Goal: Task Accomplishment & Management: Manage account settings

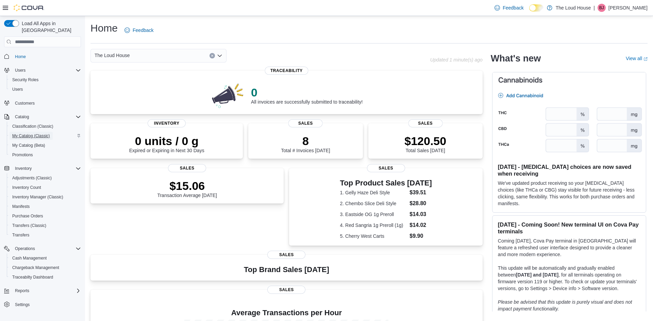
click at [35, 133] on span "My Catalog (Classic)" at bounding box center [31, 135] width 38 height 5
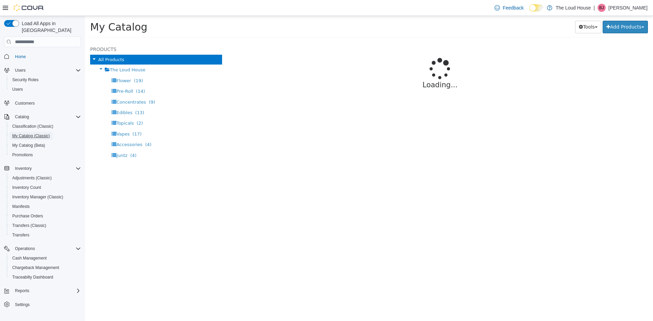
select select "**********"
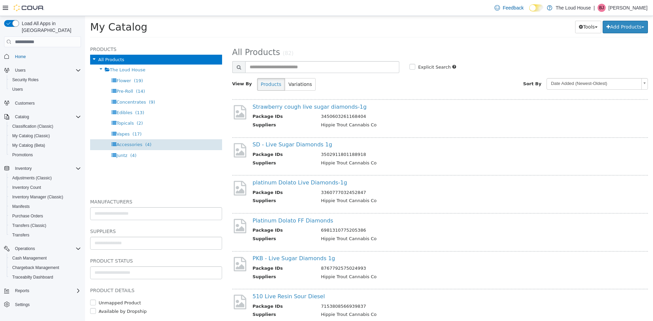
click at [145, 143] on span "(4)" at bounding box center [148, 144] width 6 height 5
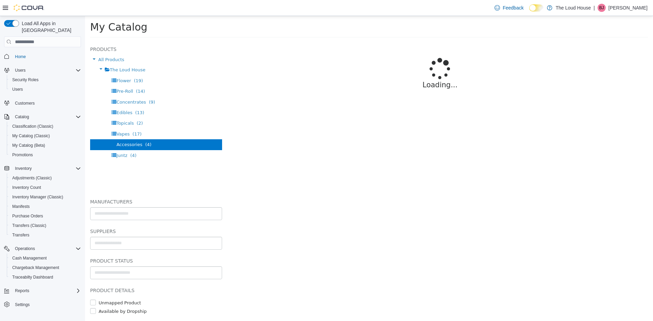
select select "**********"
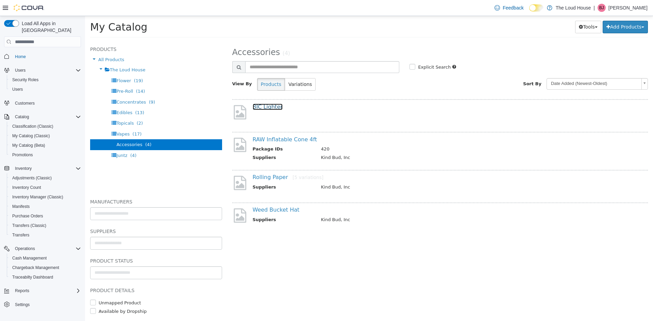
click at [268, 108] on link "BIC Lighter" at bounding box center [268, 107] width 30 height 6
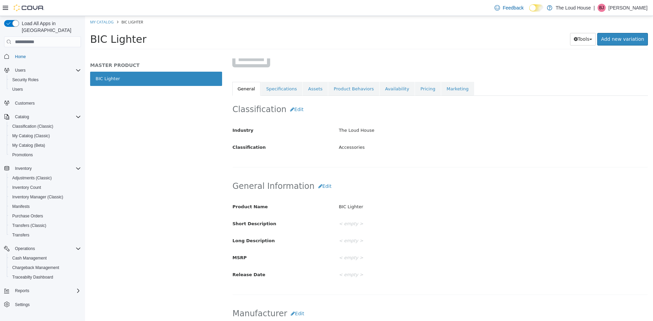
scroll to position [74, 0]
click at [264, 84] on link "Specifications" at bounding box center [281, 89] width 41 height 14
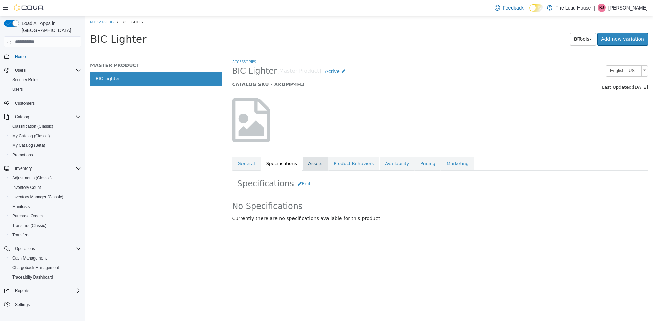
click at [307, 160] on link "Assets" at bounding box center [315, 164] width 25 height 14
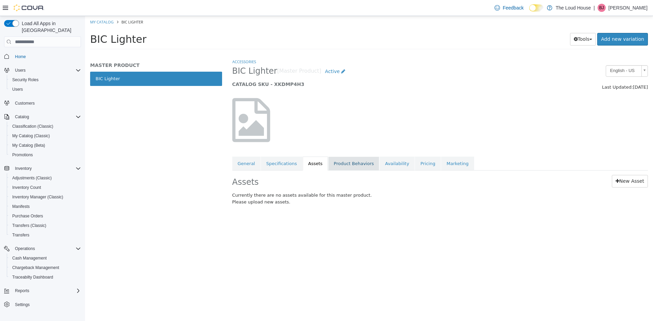
click at [332, 161] on link "Product Behaviors" at bounding box center [353, 164] width 51 height 14
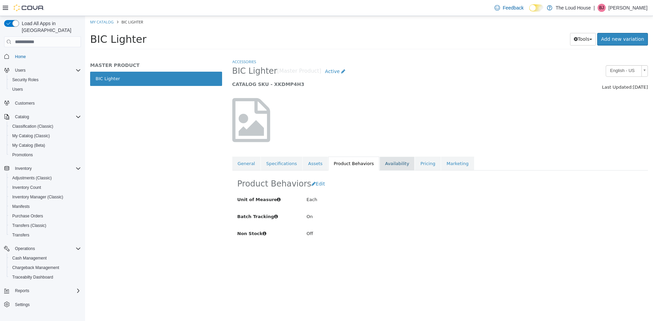
click at [386, 166] on link "Availability" at bounding box center [396, 164] width 35 height 14
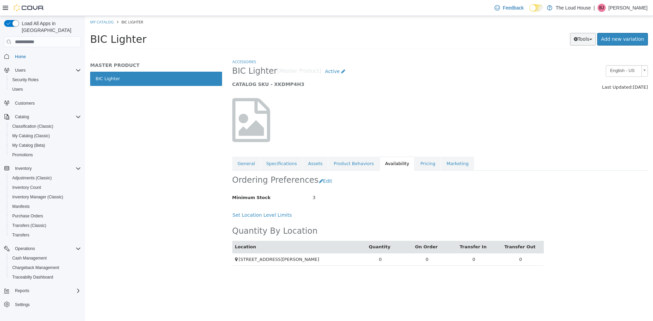
click at [583, 44] on button "Tools" at bounding box center [583, 39] width 26 height 13
click at [505, 104] on div at bounding box center [440, 120] width 426 height 58
click at [106, 80] on link "BIC Lighter" at bounding box center [156, 79] width 132 height 14
click at [325, 69] on span "Active" at bounding box center [332, 71] width 15 height 5
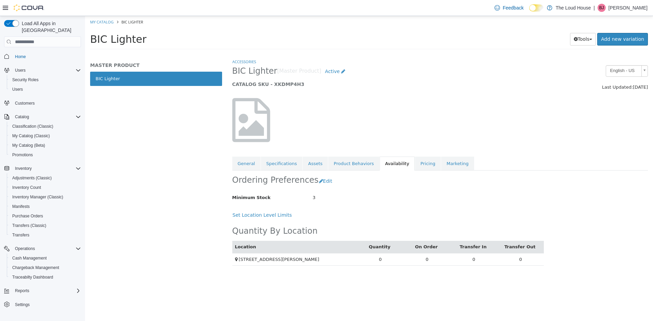
click at [108, 196] on div "MASTER PRODUCT BIC Lighter" at bounding box center [156, 189] width 142 height 263
click at [25, 194] on span "Inventory Manager (Classic)" at bounding box center [37, 196] width 51 height 5
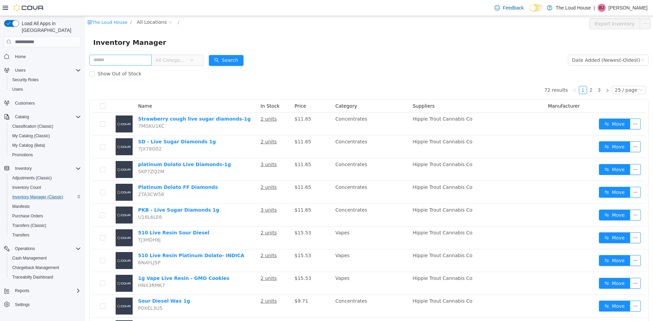
click at [116, 63] on input "text" at bounding box center [120, 60] width 62 height 11
type input "***"
click at [414, 38] on div "Inventory Manager" at bounding box center [368, 42] width 551 height 11
click at [148, 61] on icon "icon: close-circle" at bounding box center [145, 60] width 4 height 4
click at [168, 20] on icon "icon: close-circle" at bounding box center [170, 22] width 4 height 4
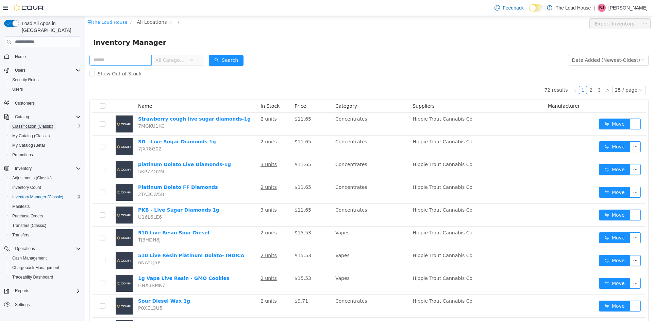
click at [32, 124] on span "Classification (Classic)" at bounding box center [32, 126] width 41 height 5
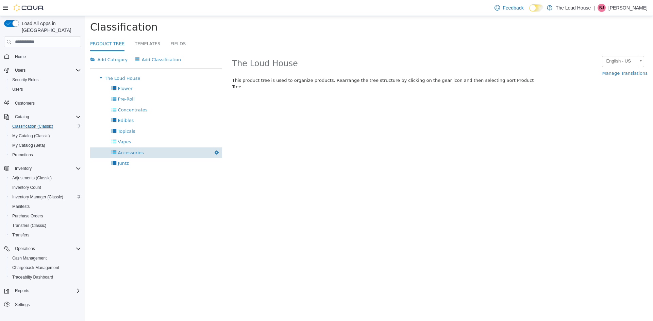
click at [127, 148] on div "Accessories [GEOGRAPHIC_DATA]" at bounding box center [156, 153] width 132 height 11
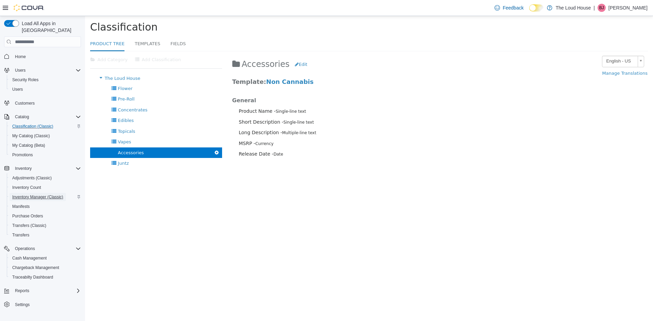
click at [24, 194] on span "Inventory Manager (Classic)" at bounding box center [37, 196] width 51 height 5
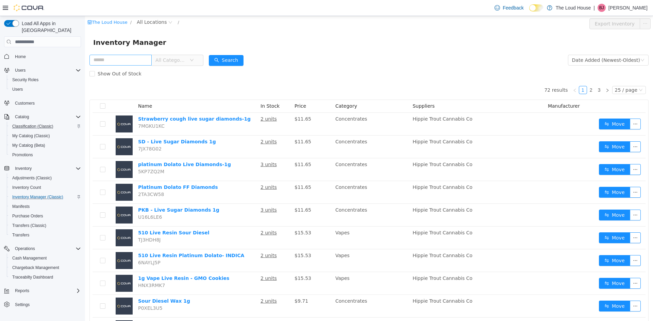
click at [140, 63] on input "text" at bounding box center [120, 60] width 62 height 11
click at [192, 75] on div "Show Out of Stock" at bounding box center [368, 74] width 559 height 14
click at [26, 133] on span "My Catalog (Classic)" at bounding box center [31, 135] width 38 height 5
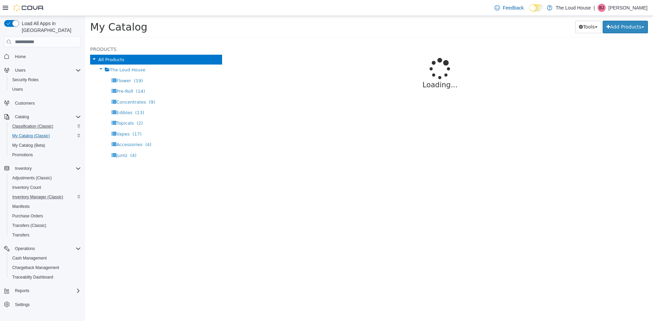
select select "**********"
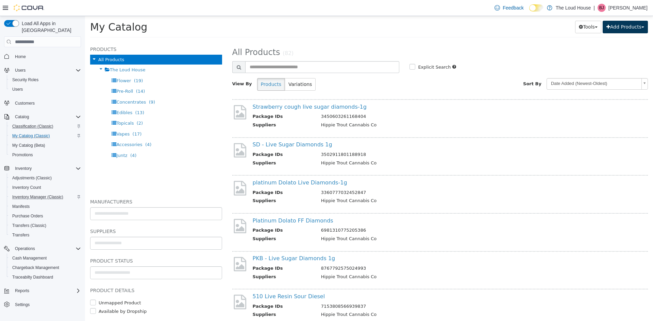
click at [620, 32] on button "Add Products" at bounding box center [624, 27] width 45 height 13
click at [609, 40] on link "Create New Product" at bounding box center [609, 40] width 75 height 9
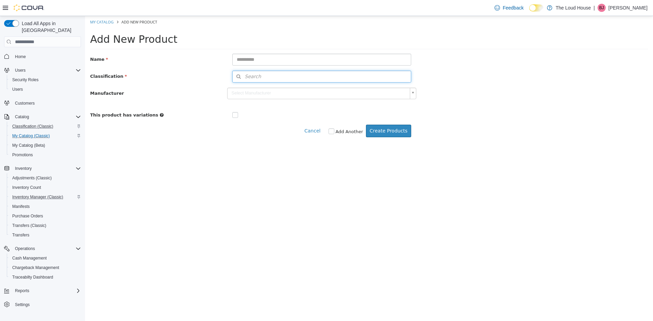
click at [390, 78] on button "Search" at bounding box center [321, 77] width 179 height 12
click at [390, 89] on span "or browse" at bounding box center [392, 89] width 35 height 12
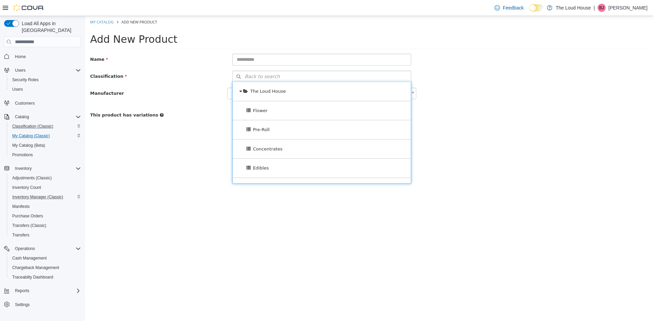
click at [157, 142] on div "Name Classification Back to search Type 3 or more characters or browse The Loud…" at bounding box center [369, 99] width 568 height 91
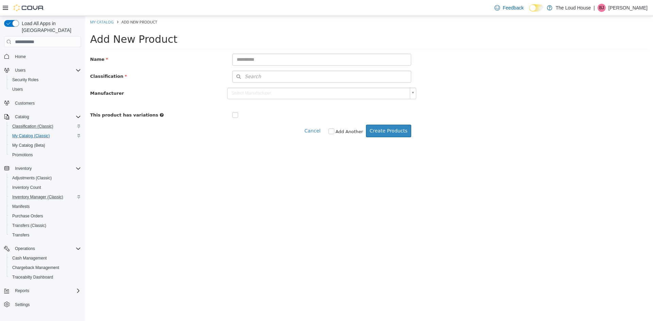
click at [413, 89] on body "Saving Bulk Changes... × My Catalog Add New Product Add New Product Name Classi…" at bounding box center [369, 80] width 568 height 128
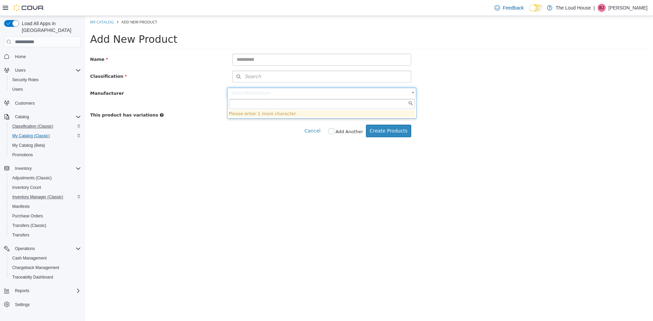
click at [413, 89] on body "Saving Bulk Changes... × My Catalog Add New Product Add New Product Name Classi…" at bounding box center [369, 80] width 568 height 128
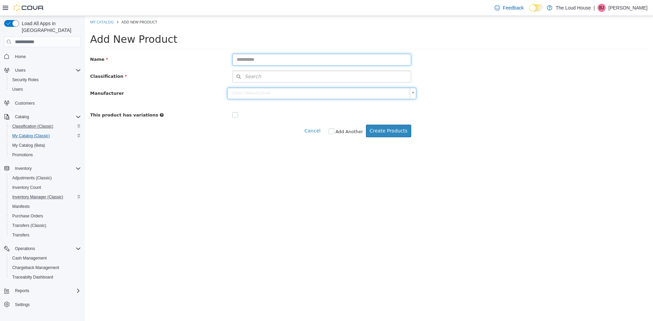
click at [281, 62] on input "text" at bounding box center [321, 60] width 179 height 12
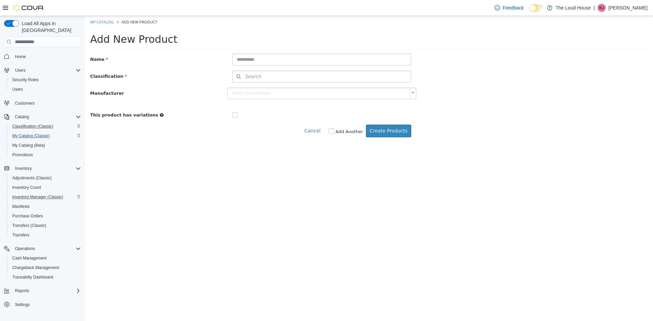
click at [253, 130] on div "Cancel Add Another Create Products" at bounding box center [250, 131] width 331 height 13
click at [344, 62] on input "text" at bounding box center [321, 60] width 179 height 12
click at [318, 130] on button "Cancel" at bounding box center [314, 131] width 20 height 13
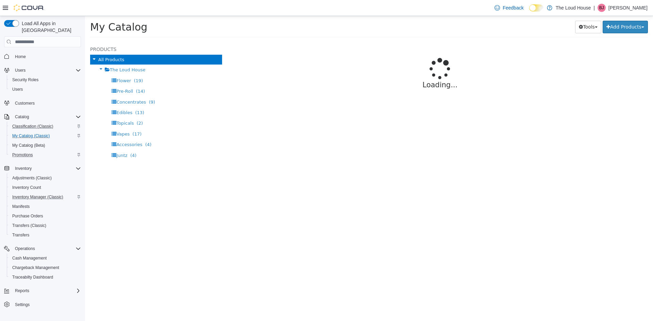
select select "**********"
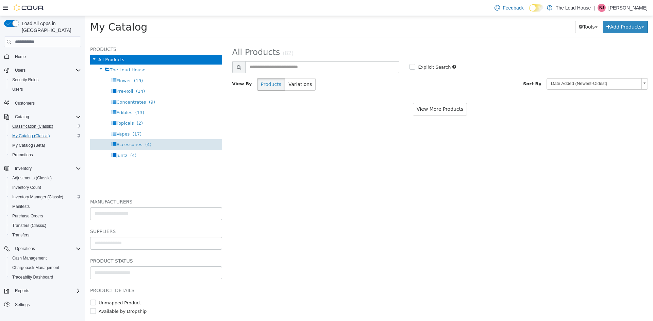
click at [120, 142] on span "Accessories" at bounding box center [129, 144] width 26 height 5
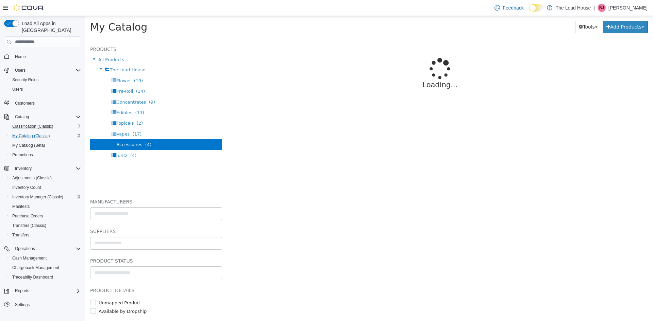
select select "**********"
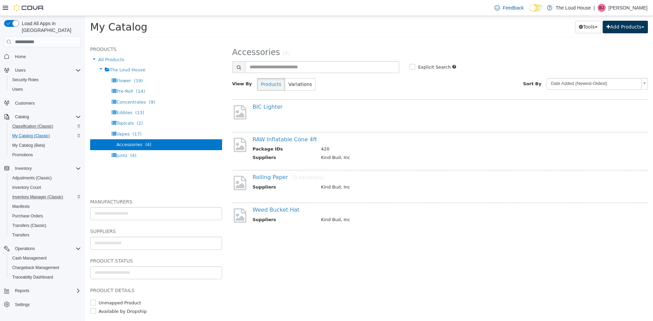
click at [622, 28] on button "Add Products" at bounding box center [624, 27] width 45 height 13
click at [377, 160] on td "Kind Bud, Inc" at bounding box center [474, 158] width 317 height 8
click at [273, 105] on link "BIC Lighter" at bounding box center [268, 107] width 30 height 6
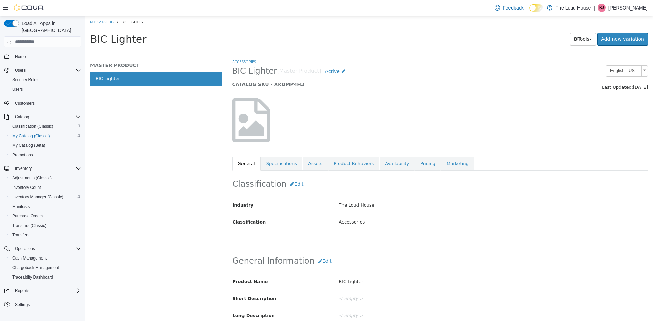
click at [207, 183] on div "MASTER PRODUCT BIC Lighter" at bounding box center [156, 189] width 142 height 263
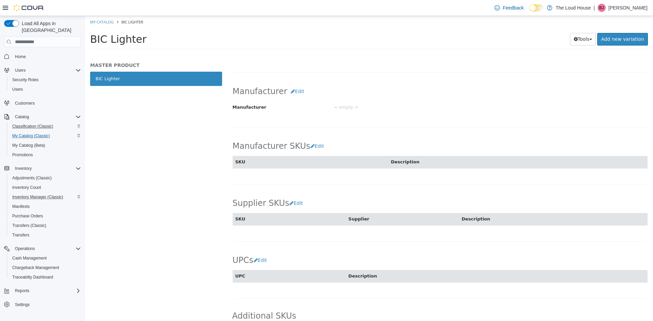
scroll to position [299, 0]
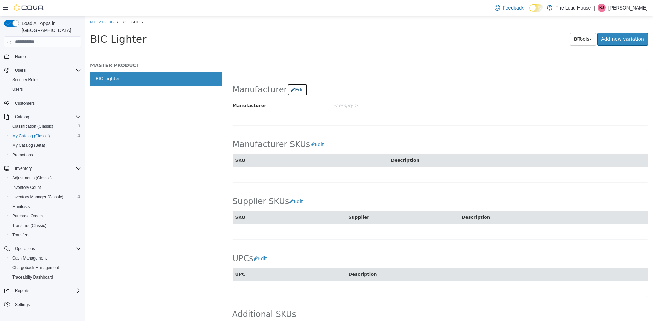
click at [294, 88] on button "Edit" at bounding box center [297, 90] width 21 height 13
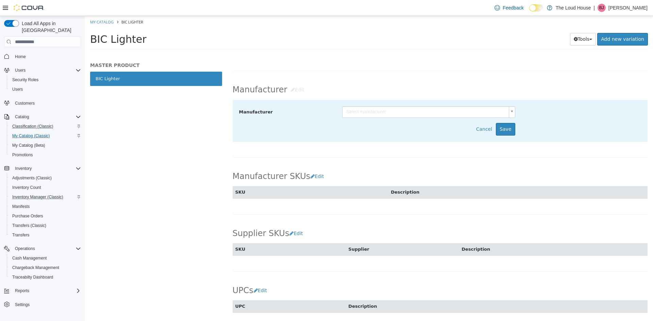
click at [511, 54] on body "Saving Bulk Changes... × My Catalog BIC Lighter BIC Lighter Tools Clone Print L…" at bounding box center [369, 35] width 568 height 38
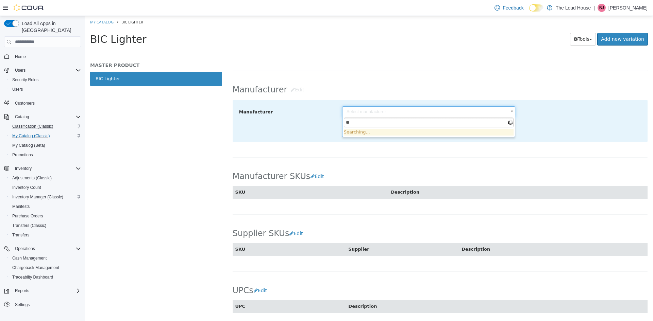
type input "*"
type input "***"
click at [408, 54] on body "Saving Bulk Changes... × My Catalog BIC Lighter BIC Lighter Tools Clone Print L…" at bounding box center [369, 35] width 568 height 38
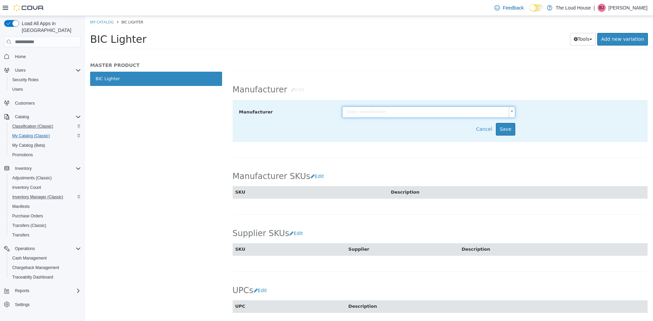
scroll to position [350, 0]
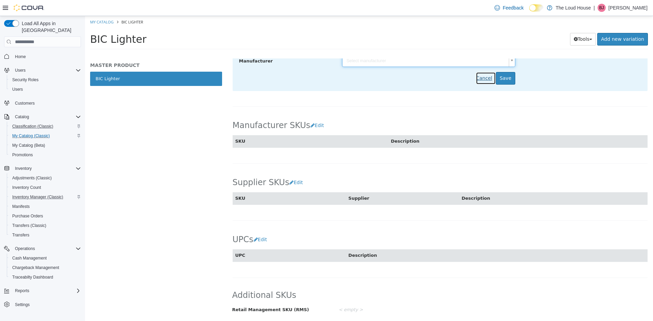
click at [484, 80] on button "Cancel" at bounding box center [486, 78] width 20 height 13
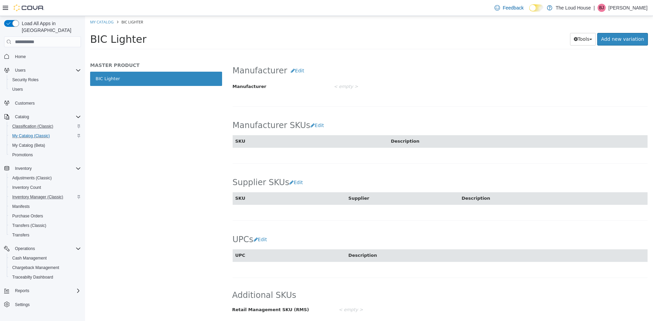
scroll to position [0, 0]
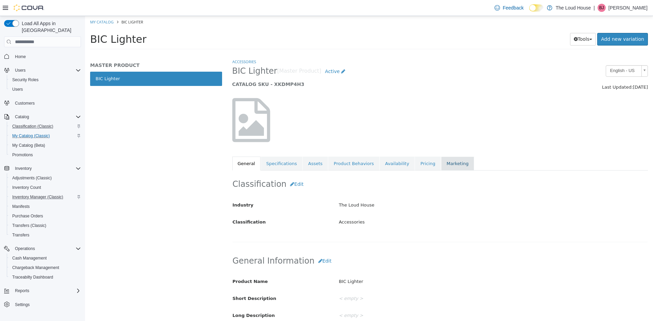
click at [448, 163] on link "Marketing" at bounding box center [457, 164] width 33 height 14
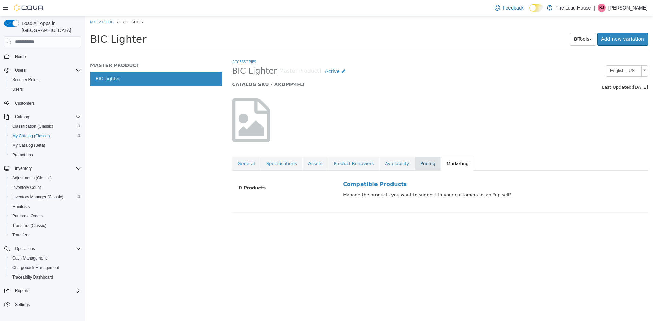
click at [417, 163] on link "Pricing" at bounding box center [428, 164] width 26 height 14
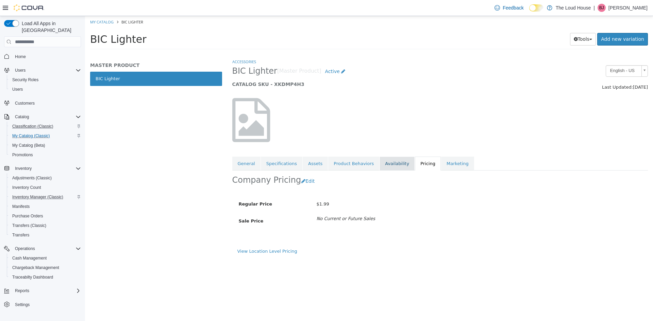
click at [379, 161] on link "Availability" at bounding box center [396, 164] width 35 height 14
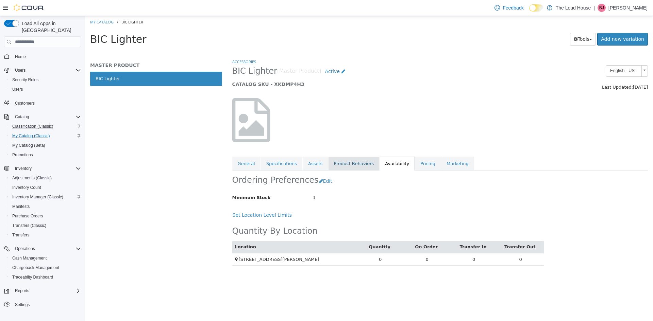
click at [355, 159] on link "Product Behaviors" at bounding box center [353, 164] width 51 height 14
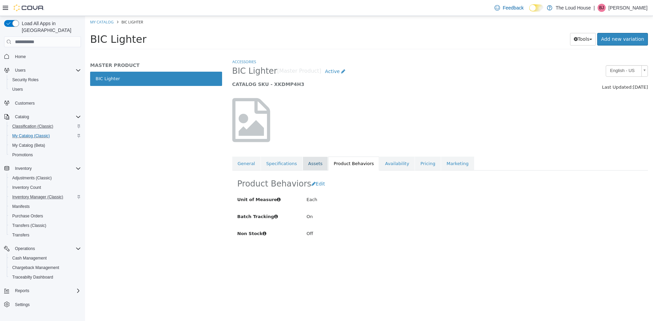
click at [306, 164] on link "Assets" at bounding box center [315, 164] width 25 height 14
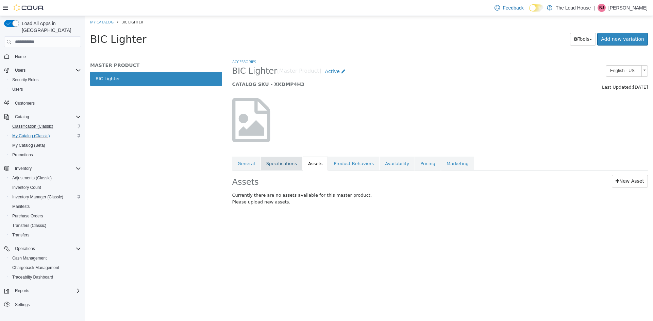
click at [285, 162] on link "Specifications" at bounding box center [281, 164] width 41 height 14
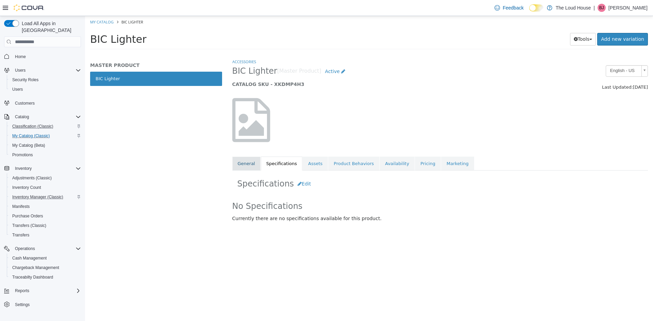
click at [254, 164] on link "General" at bounding box center [246, 164] width 28 height 14
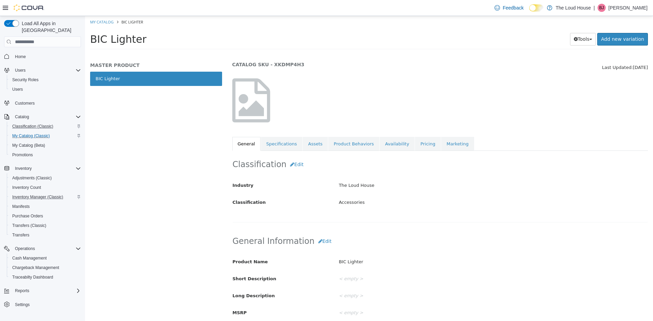
scroll to position [21, 0]
click at [33, 213] on span "Purchase Orders" at bounding box center [27, 215] width 31 height 5
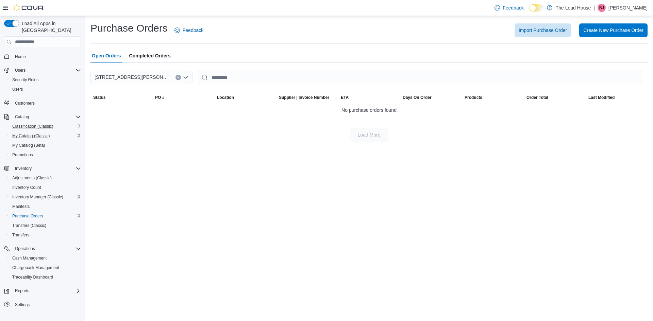
click at [158, 56] on span "Completed Orders" at bounding box center [149, 56] width 41 height 14
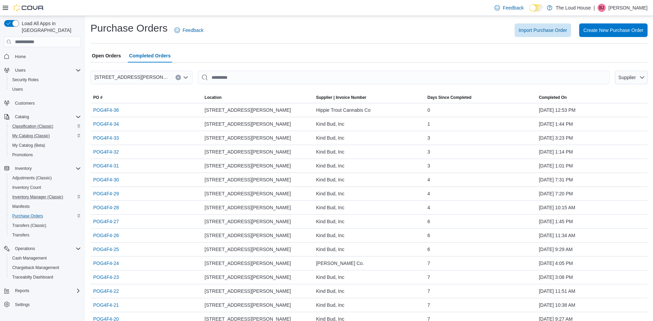
click at [110, 58] on span "Open Orders" at bounding box center [106, 56] width 29 height 14
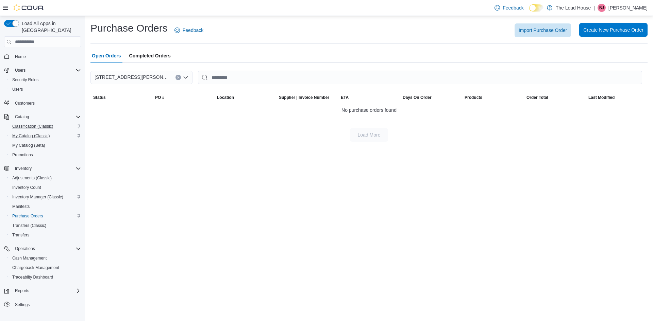
click at [619, 35] on span "Create New Purchase Order" at bounding box center [613, 30] width 60 height 14
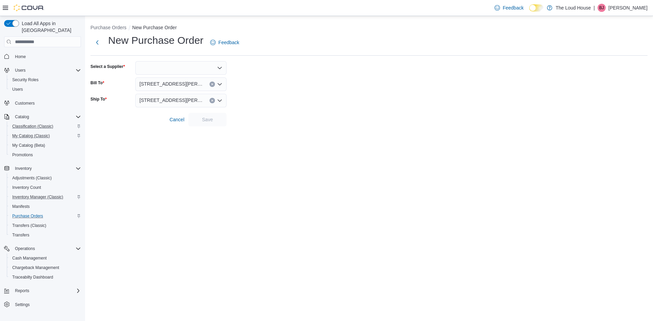
click at [212, 66] on div at bounding box center [180, 68] width 91 height 14
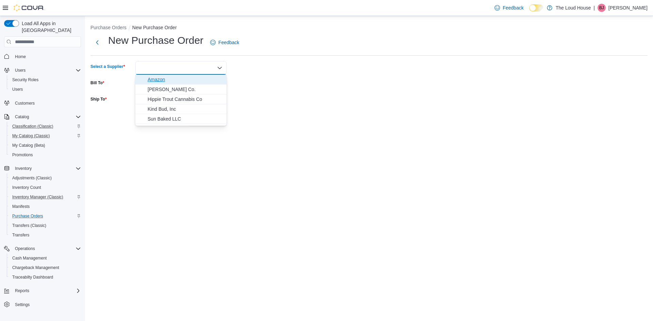
click at [204, 76] on button "Amazon" at bounding box center [180, 80] width 91 height 10
click at [192, 84] on button "Amazon" at bounding box center [180, 80] width 91 height 10
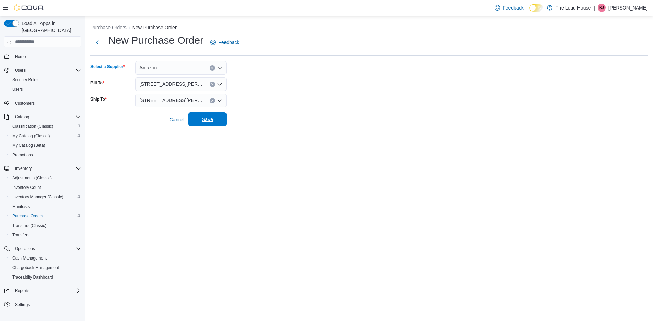
click at [201, 121] on span "Save" at bounding box center [207, 120] width 30 height 14
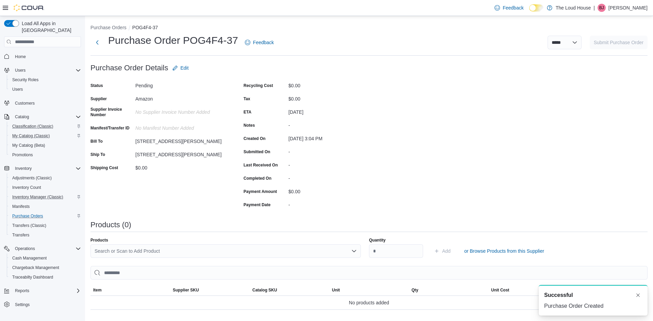
scroll to position [86, 0]
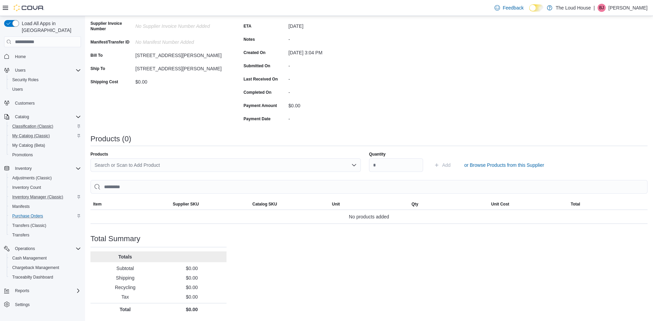
click at [352, 166] on icon "Open list of options" at bounding box center [353, 164] width 5 height 5
click at [352, 166] on icon "Close list of options" at bounding box center [353, 164] width 5 height 5
click at [330, 165] on div "Search or Scan to Add Product" at bounding box center [225, 165] width 270 height 14
type input "*"
click at [397, 117] on div "Purchase Order: POG4F4-37 Feedback Purchase Order Details Edit Status Pending S…" at bounding box center [368, 145] width 557 height 341
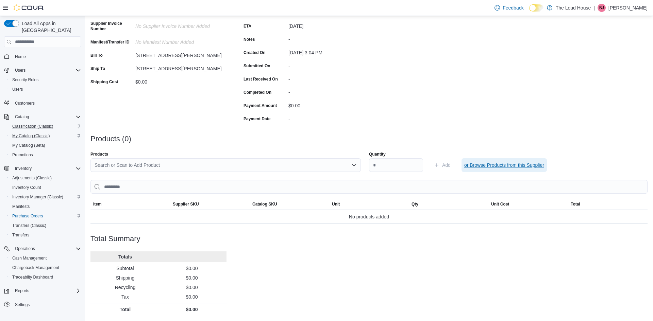
click at [484, 168] on span "or Browse Products from this Supplier" at bounding box center [504, 165] width 80 height 7
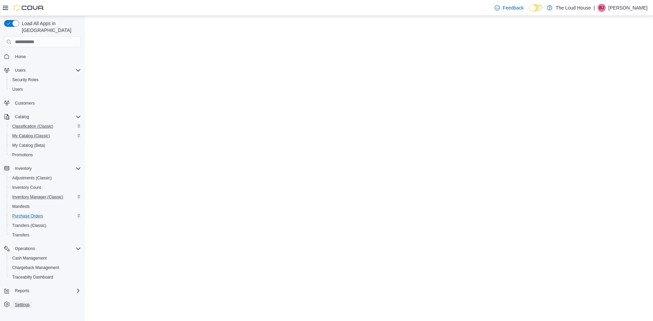
click at [23, 302] on span "Settings" at bounding box center [22, 304] width 15 height 5
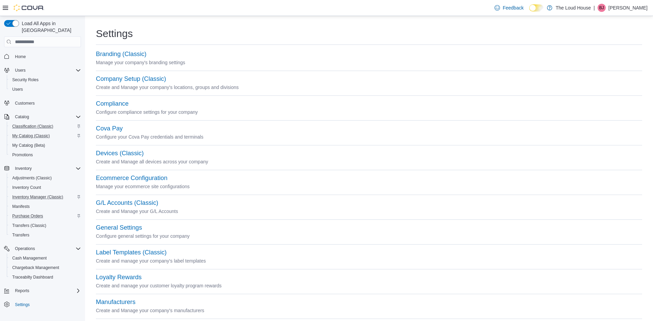
scroll to position [286, 0]
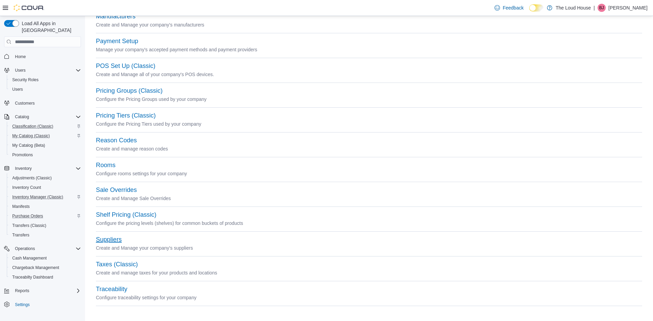
click at [103, 240] on button "Suppliers" at bounding box center [109, 239] width 26 height 7
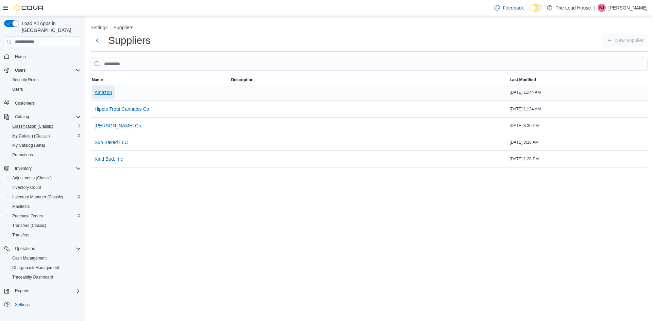
click at [106, 91] on span "Amazon" at bounding box center [102, 92] width 17 height 7
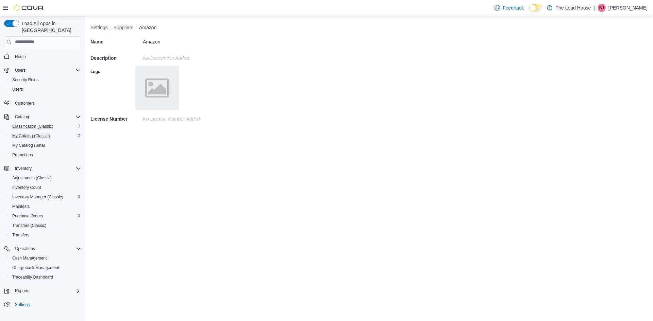
click at [158, 74] on img at bounding box center [157, 88] width 44 height 44
click at [153, 57] on p "No Description added" at bounding box center [395, 57] width 504 height 5
click at [104, 25] on button "Settings" at bounding box center [98, 27] width 17 height 5
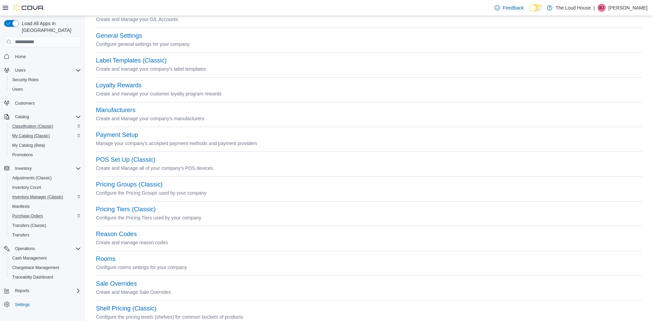
scroll to position [286, 0]
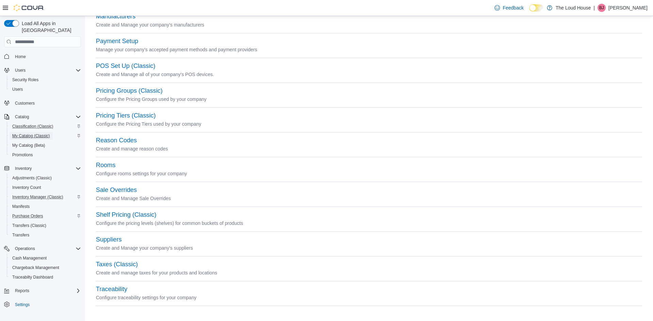
click at [32, 133] on span "My Catalog (Classic)" at bounding box center [31, 135] width 38 height 5
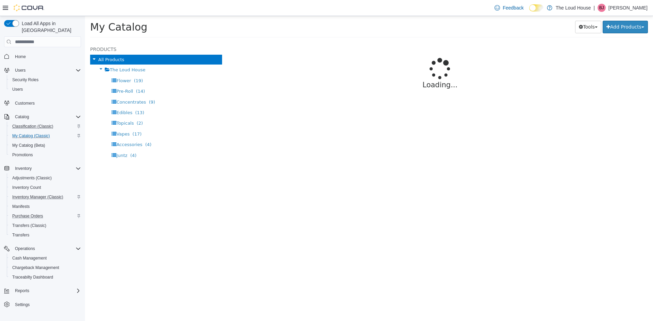
select select "**********"
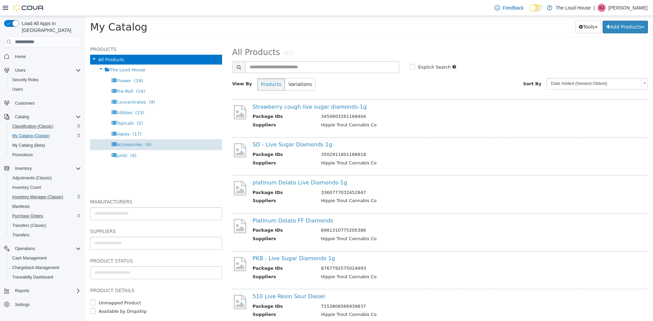
click at [133, 144] on span "Accessories" at bounding box center [129, 144] width 26 height 5
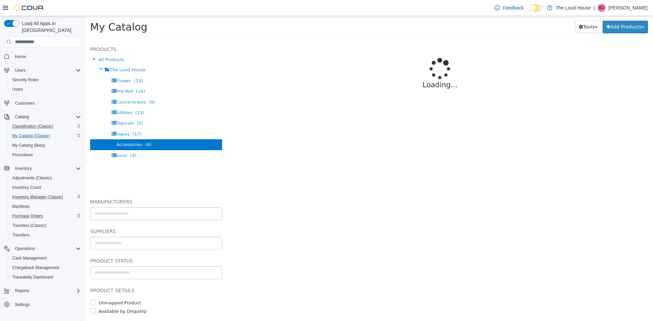
select select "**********"
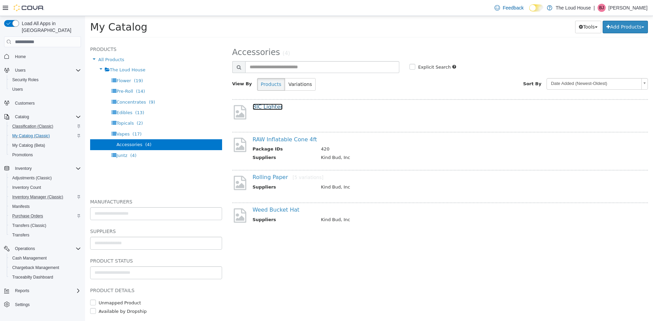
click at [271, 106] on link "BIC Lighter" at bounding box center [268, 107] width 30 height 6
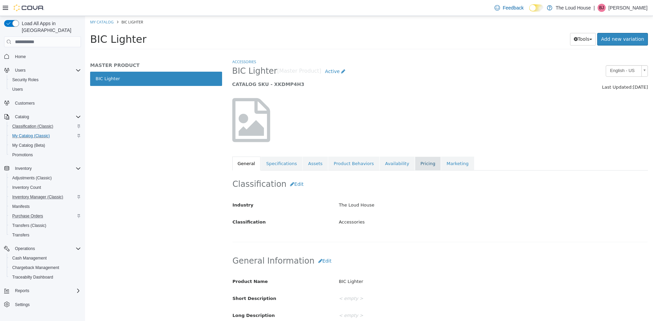
click at [415, 164] on link "Pricing" at bounding box center [428, 164] width 26 height 14
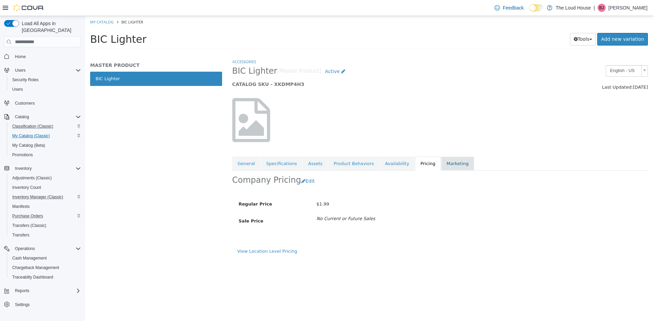
click at [441, 160] on link "Marketing" at bounding box center [457, 164] width 33 height 14
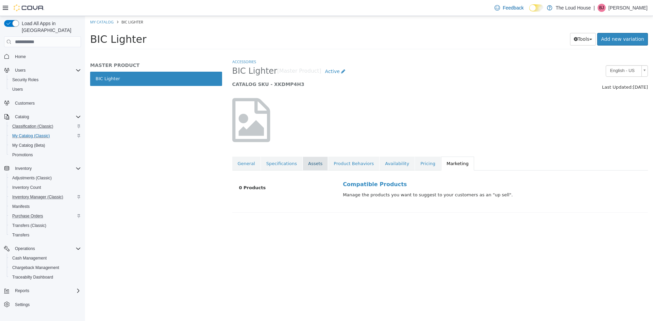
click at [307, 160] on link "Assets" at bounding box center [315, 164] width 25 height 14
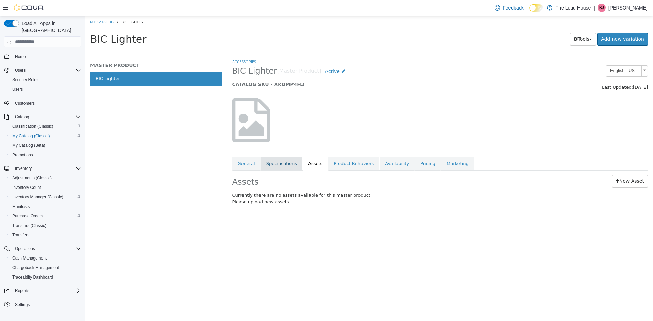
click at [289, 167] on link "Specifications" at bounding box center [281, 164] width 41 height 14
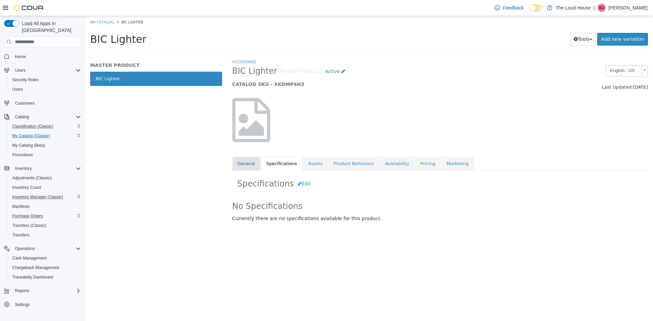
click at [249, 165] on link "General" at bounding box center [246, 164] width 28 height 14
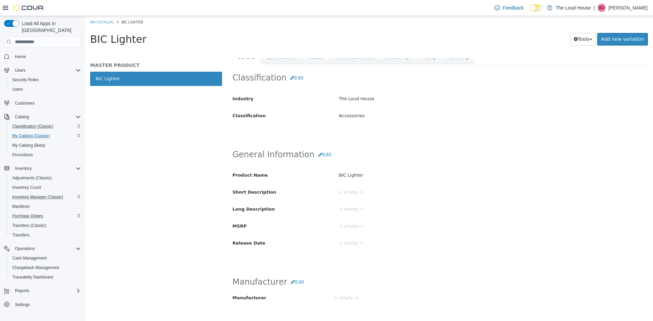
scroll to position [98, 0]
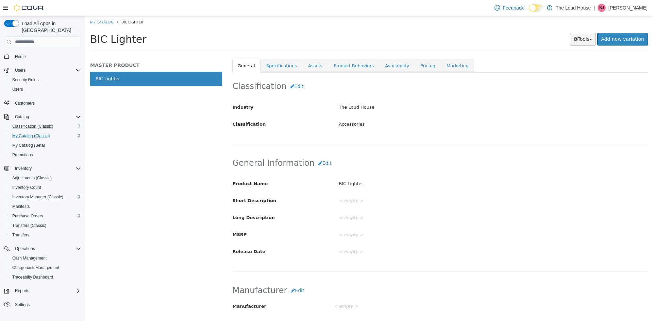
click at [585, 41] on button "Tools" at bounding box center [583, 39] width 26 height 13
click at [502, 131] on div "Classification Edit Industry The Loud House Classification Accessories Cancel S…" at bounding box center [440, 109] width 416 height 72
click at [272, 73] on div "Classification Edit Industry The Loud House Classification Accessories Cancel S…" at bounding box center [440, 109] width 416 height 72
click at [279, 66] on link "Specifications" at bounding box center [281, 66] width 41 height 14
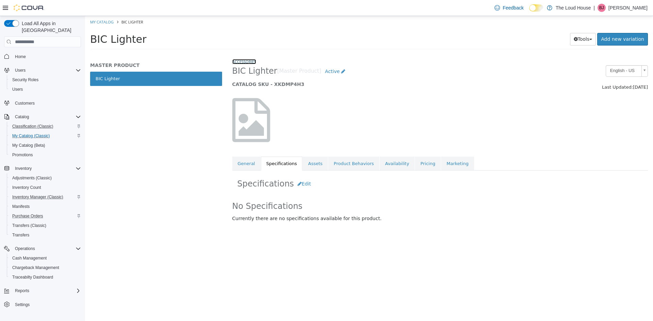
click at [250, 64] on link "Accessories" at bounding box center [244, 61] width 24 height 5
select select "**********"
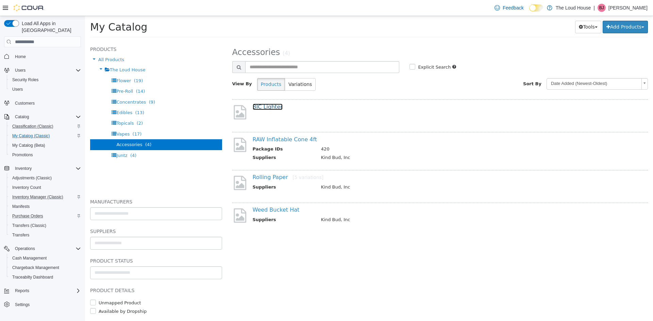
click at [270, 105] on link "BIC Lighter" at bounding box center [268, 107] width 30 height 6
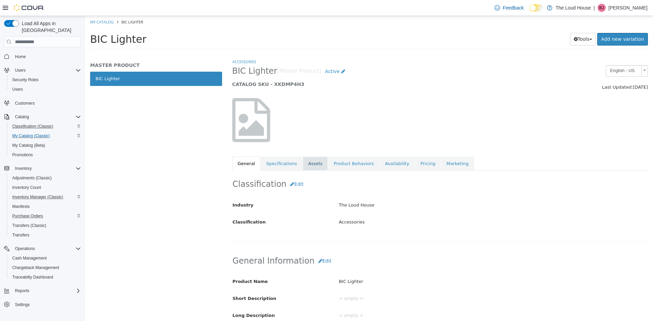
click at [319, 167] on link "Assets" at bounding box center [315, 164] width 25 height 14
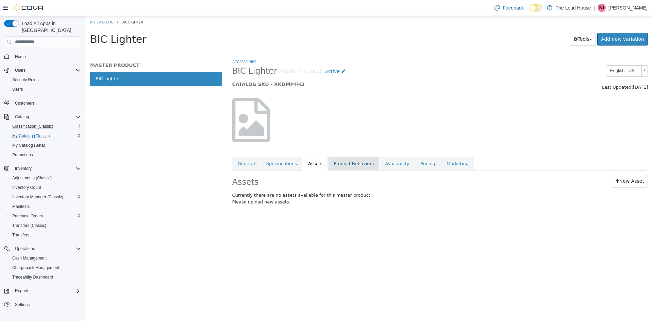
click at [328, 168] on link "Product Behaviors" at bounding box center [353, 164] width 51 height 14
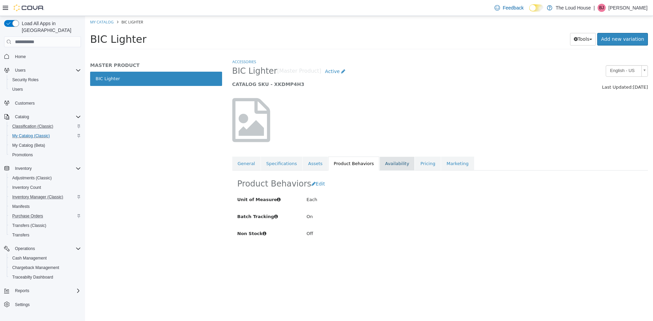
click at [384, 165] on link "Availability" at bounding box center [396, 164] width 35 height 14
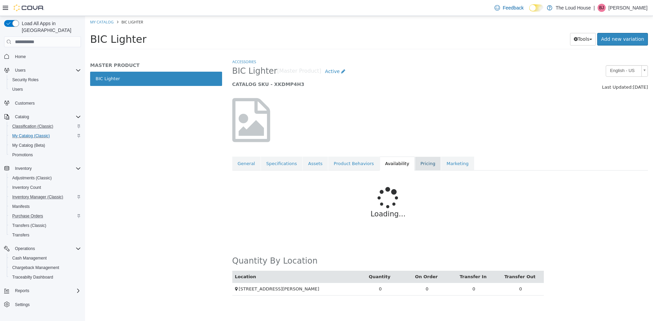
click at [415, 165] on link "Pricing" at bounding box center [428, 164] width 26 height 14
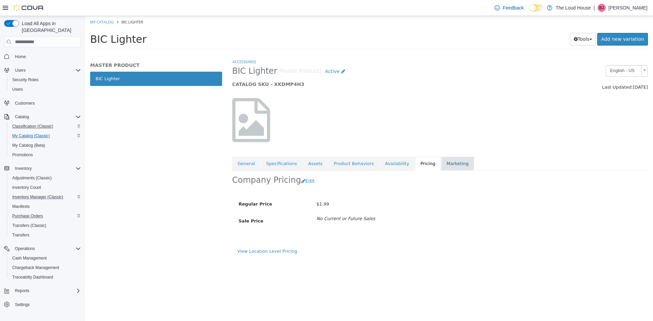
click at [441, 165] on link "Marketing" at bounding box center [457, 164] width 33 height 14
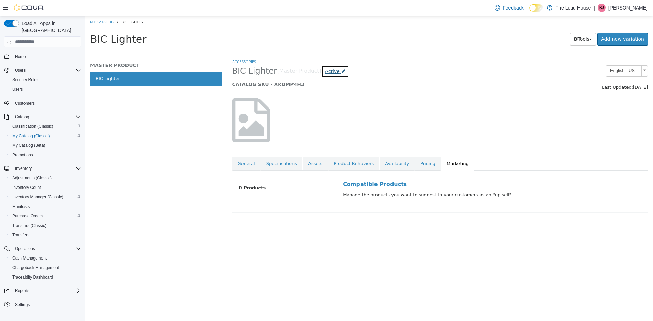
click at [327, 72] on span "Active" at bounding box center [332, 71] width 15 height 5
click at [493, 110] on div at bounding box center [440, 120] width 426 height 58
click at [237, 165] on link "General" at bounding box center [246, 164] width 28 height 14
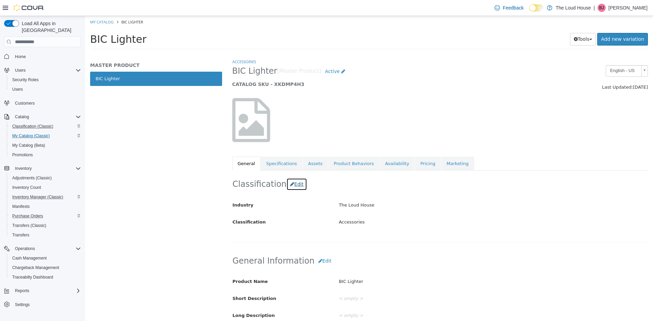
click at [289, 184] on button "Edit" at bounding box center [296, 184] width 21 height 13
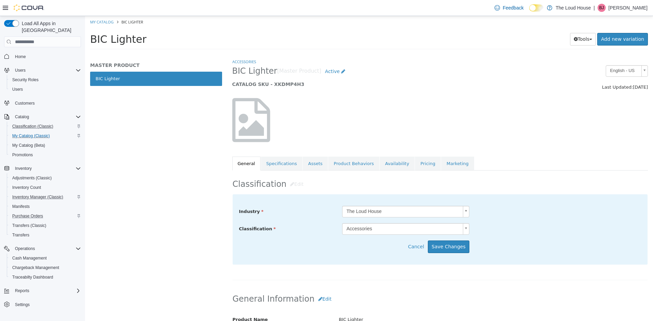
click at [464, 54] on body "Saving Bulk Changes... × My Catalog BIC Lighter BIC Lighter Tools Clone Print L…" at bounding box center [369, 35] width 568 height 38
click at [467, 54] on body "Saving Bulk Changes... × My Catalog BIC Lighter BIC Lighter Tools Clone Print L…" at bounding box center [369, 35] width 568 height 38
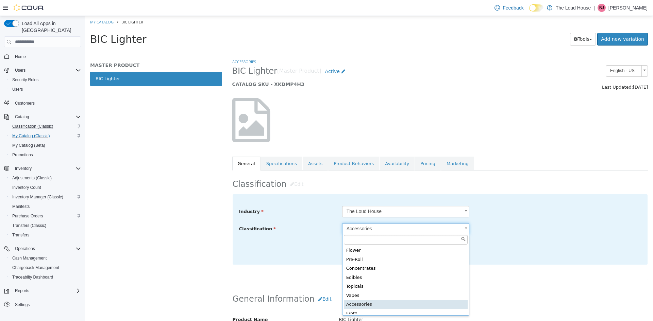
click at [467, 54] on body "Saving Bulk Changes... × My Catalog BIC Lighter BIC Lighter Tools Clone Print L…" at bounding box center [369, 35] width 568 height 38
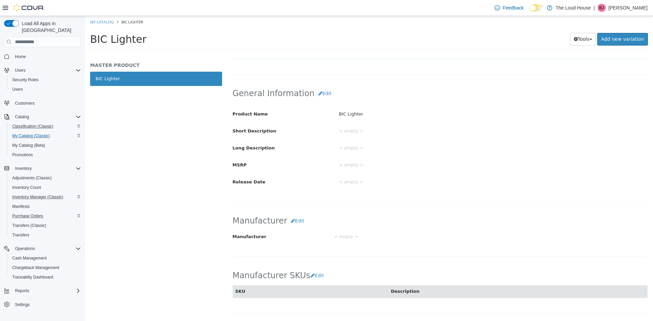
scroll to position [207, 0]
click at [314, 87] on button "Edit" at bounding box center [324, 92] width 21 height 13
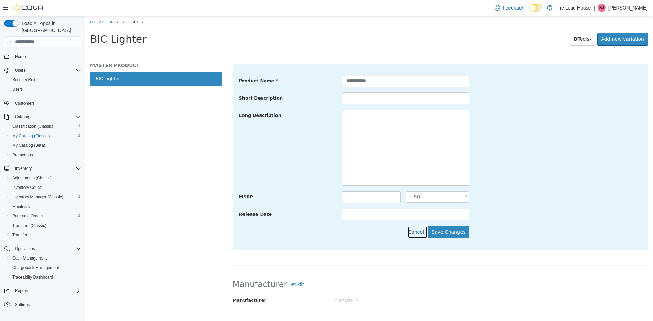
click at [422, 232] on button "Cancel" at bounding box center [418, 232] width 20 height 13
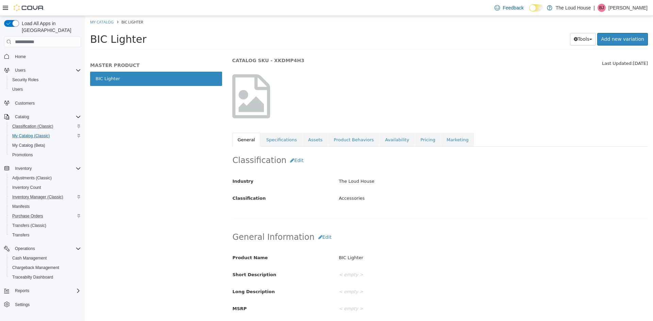
scroll to position [27, 0]
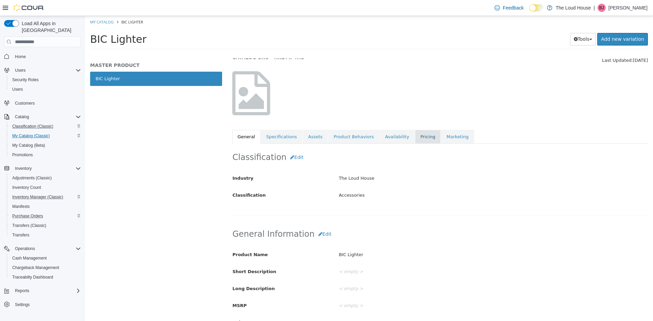
click at [423, 137] on link "Pricing" at bounding box center [428, 137] width 26 height 14
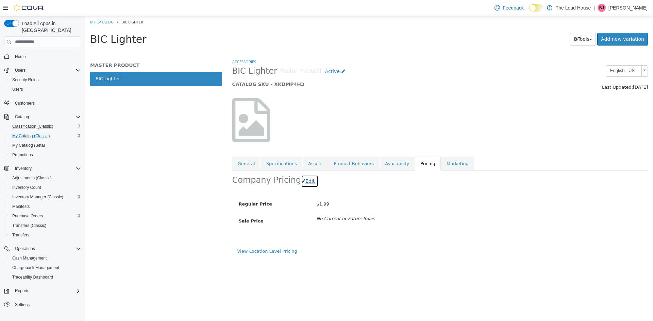
click at [302, 180] on button "Edit" at bounding box center [309, 181] width 17 height 13
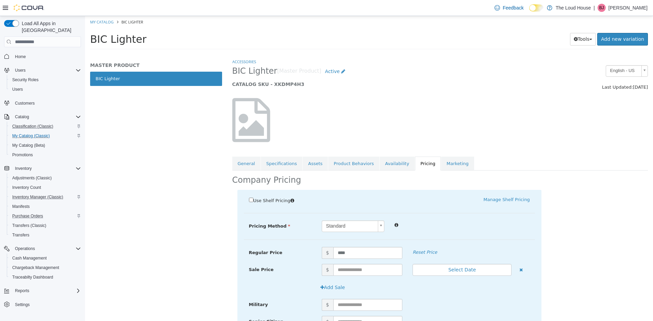
scroll to position [49, 0]
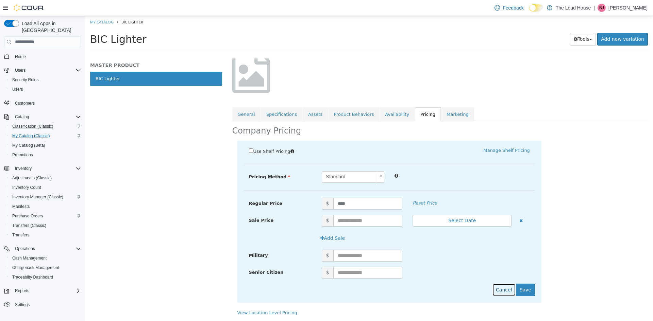
click at [502, 290] on button "Cancel" at bounding box center [503, 290] width 23 height 13
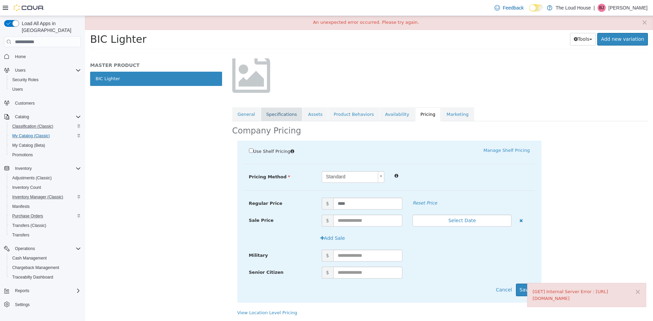
click at [272, 109] on link "Specifications" at bounding box center [281, 114] width 41 height 14
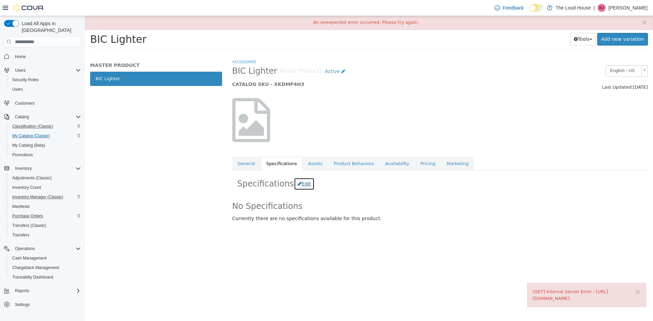
click at [297, 184] on button "Edit" at bounding box center [304, 184] width 21 height 13
click at [588, 236] on button "Cancel" at bounding box center [589, 232] width 23 height 13
click at [244, 164] on link "General" at bounding box center [246, 164] width 28 height 14
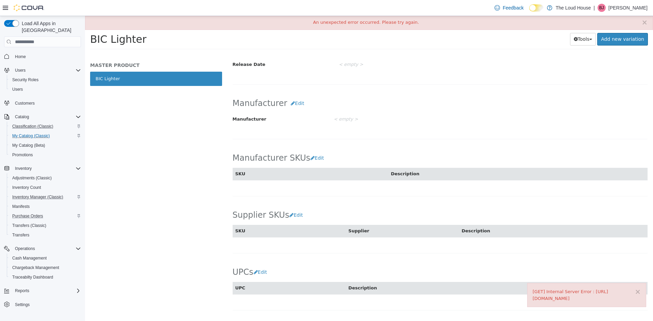
scroll to position [318, 0]
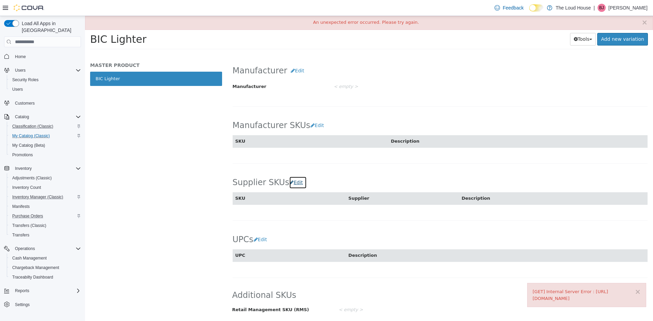
click at [297, 181] on button "Edit" at bounding box center [297, 182] width 17 height 13
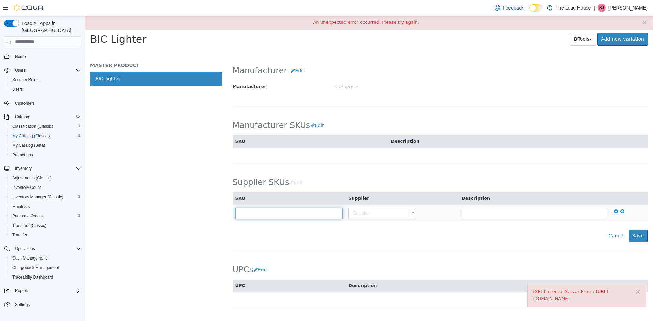
click at [293, 218] on input "text" at bounding box center [289, 214] width 108 height 12
type input "******"
click at [320, 227] on div "Supplier SKUs Edit SKU Supplier Description ****** Supplier Cancel Save" at bounding box center [440, 205] width 415 height 73
click at [409, 54] on body "× [GET] Internal Server Error : [URL][DOMAIN_NAME] Saving Bulk Changes... × An …" at bounding box center [369, 35] width 568 height 38
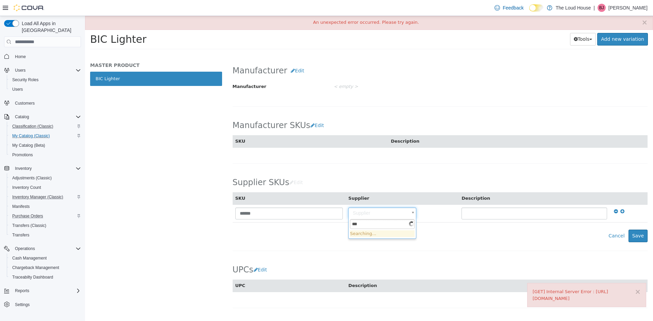
type input "****"
type input "******"
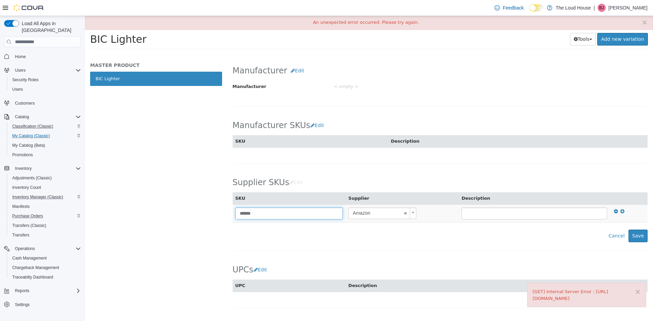
click at [329, 215] on input "******" at bounding box center [289, 214] width 108 height 12
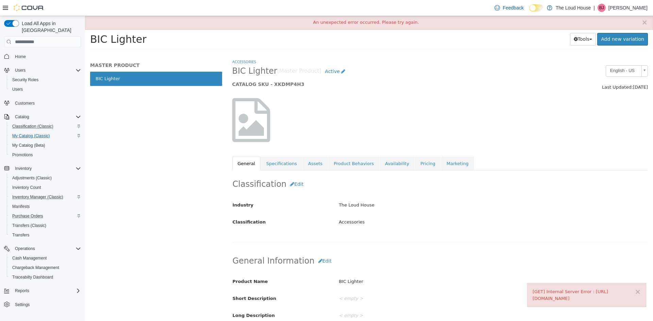
scroll to position [348, 0]
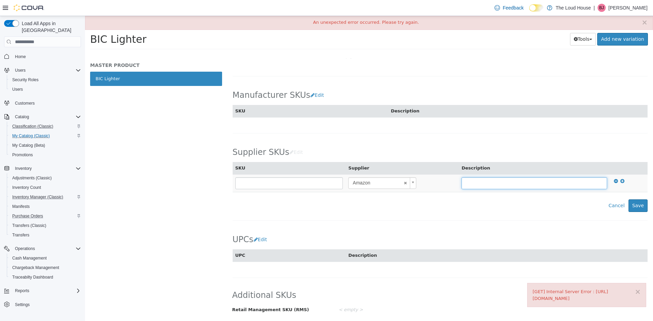
click at [541, 186] on input "text" at bounding box center [533, 183] width 145 height 12
type input "**********"
click at [103, 82] on link "BIC Lighter" at bounding box center [156, 79] width 132 height 14
click at [24, 54] on span "Home" at bounding box center [20, 56] width 11 height 5
